Goal: Participate in discussion: Engage in conversation with other users on a specific topic

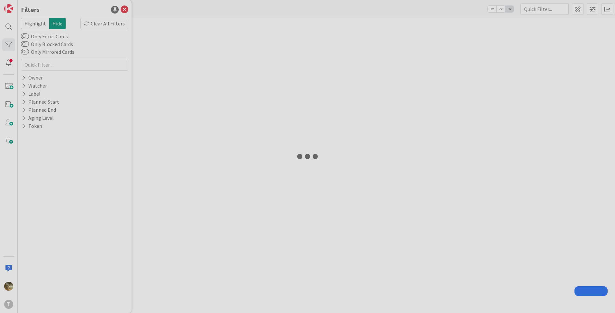
click at [102, 24] on div at bounding box center [307, 156] width 615 height 313
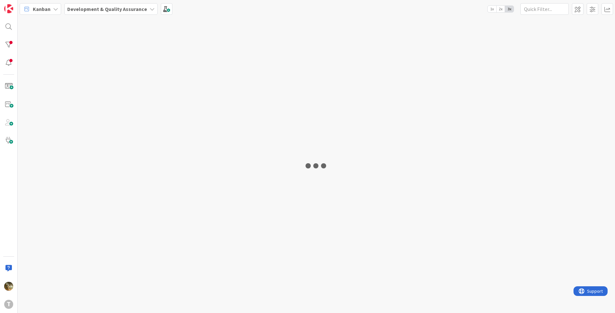
click at [102, 24] on div at bounding box center [317, 165] width 598 height 295
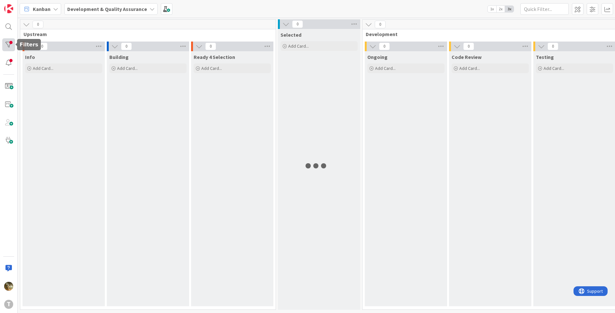
click at [9, 45] on div at bounding box center [8, 44] width 13 height 13
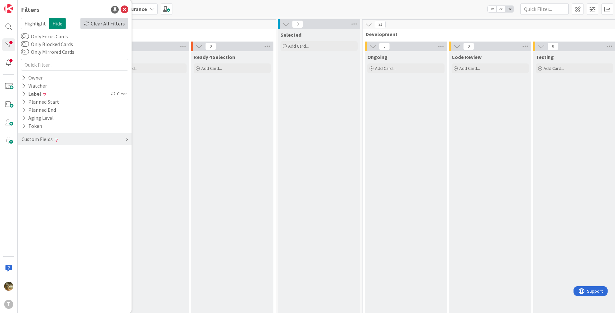
click at [106, 26] on div "Clear All Filters" at bounding box center [104, 24] width 48 height 12
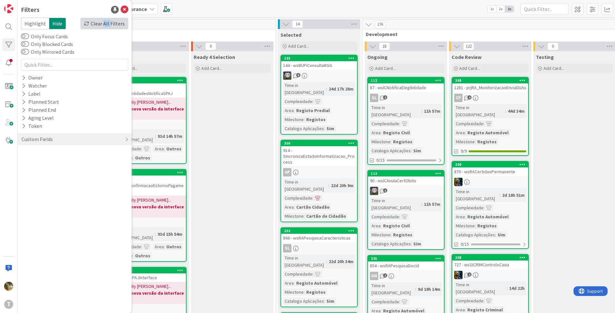
click at [106, 26] on div "Clear All Filters" at bounding box center [104, 24] width 48 height 12
click at [23, 82] on div "Watcher" at bounding box center [34, 86] width 27 height 8
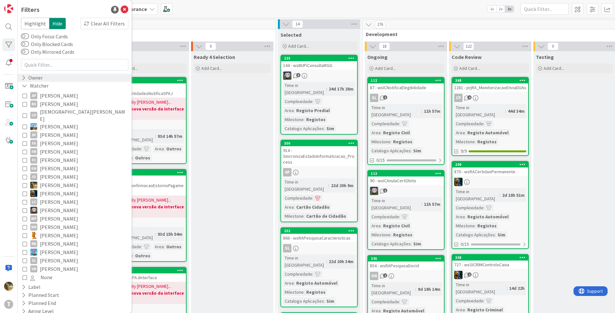
click at [24, 79] on icon at bounding box center [24, 77] width 4 height 5
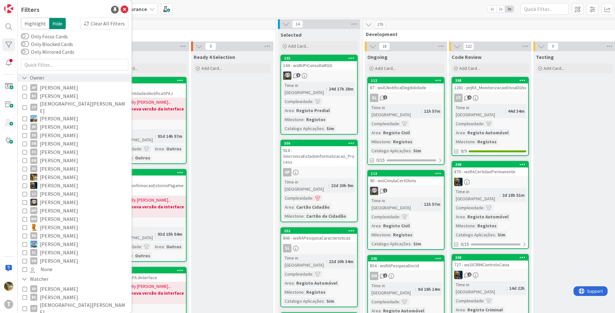
click at [24, 78] on icon at bounding box center [25, 77] width 6 height 5
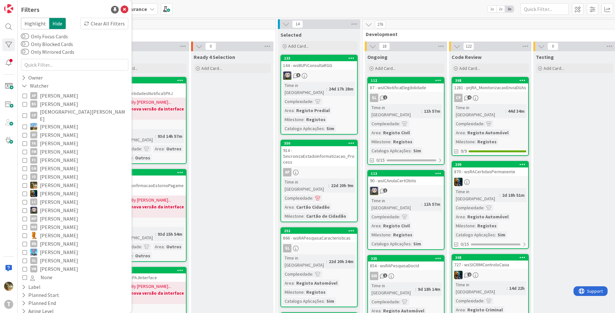
click at [25, 90] on div "AP [PERSON_NAME] BS [PERSON_NAME] CP [PERSON_NAME] DF [PERSON_NAME] FA [PERSON_…" at bounding box center [75, 186] width 108 height 193
click at [25, 86] on icon at bounding box center [25, 85] width 6 height 5
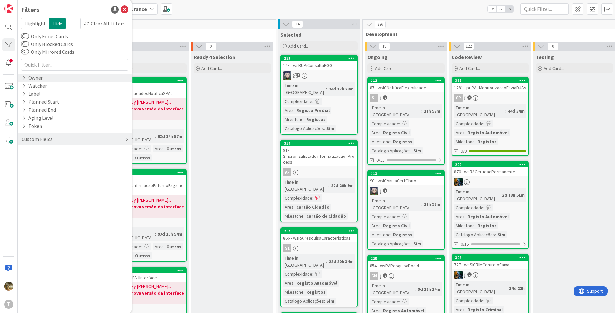
click at [24, 78] on icon at bounding box center [24, 77] width 4 height 5
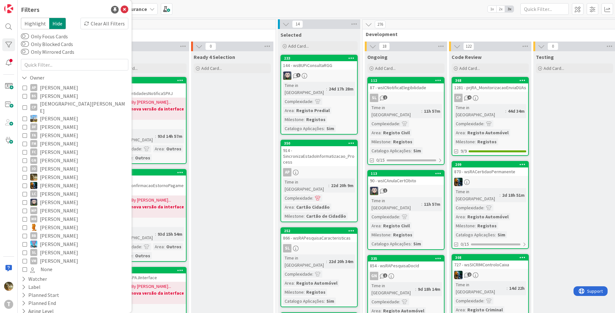
click at [26, 175] on icon at bounding box center [25, 177] width 5 height 5
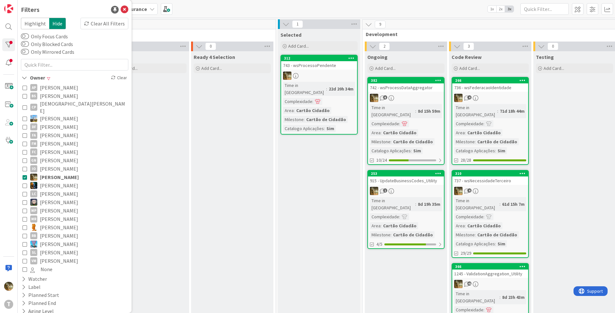
click at [412, 87] on div "742 - wsProcessDataAggregator" at bounding box center [406, 87] width 76 height 8
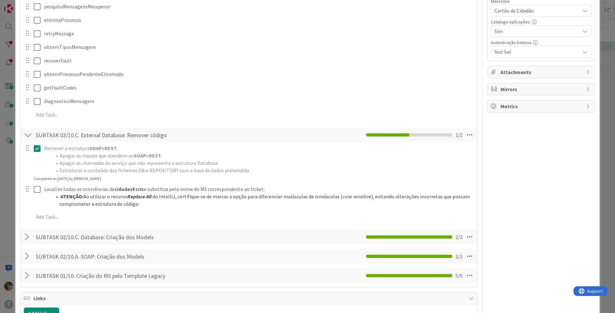
scroll to position [429, 0]
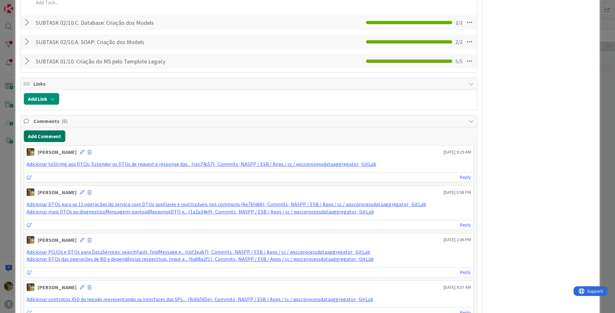
click at [39, 139] on button "Add Comment" at bounding box center [45, 136] width 42 height 12
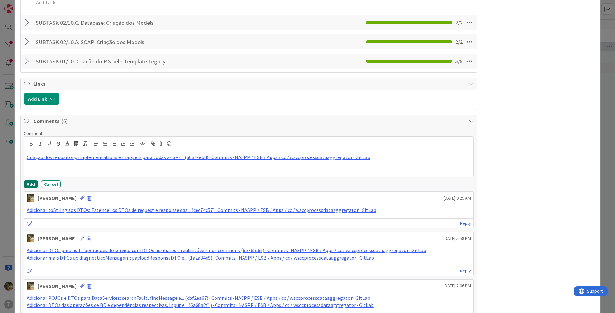
click at [33, 186] on button "Add" at bounding box center [31, 184] width 14 height 8
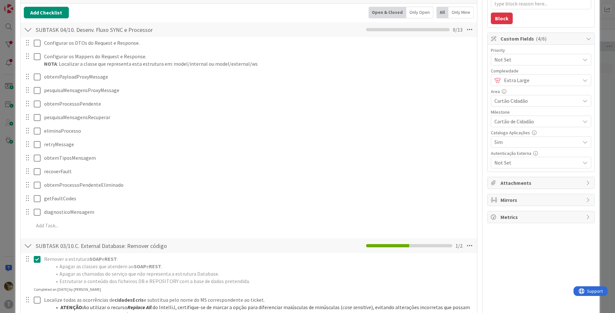
scroll to position [107, 0]
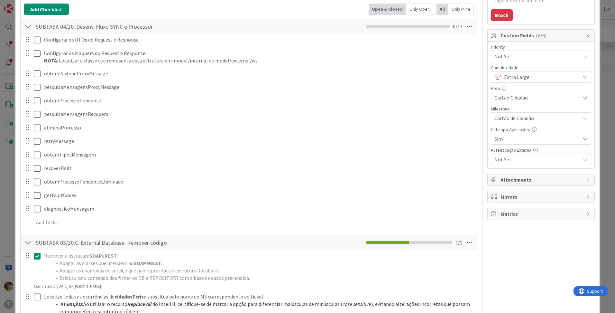
type textarea "x"
